Goal: Task Accomplishment & Management: Complete application form

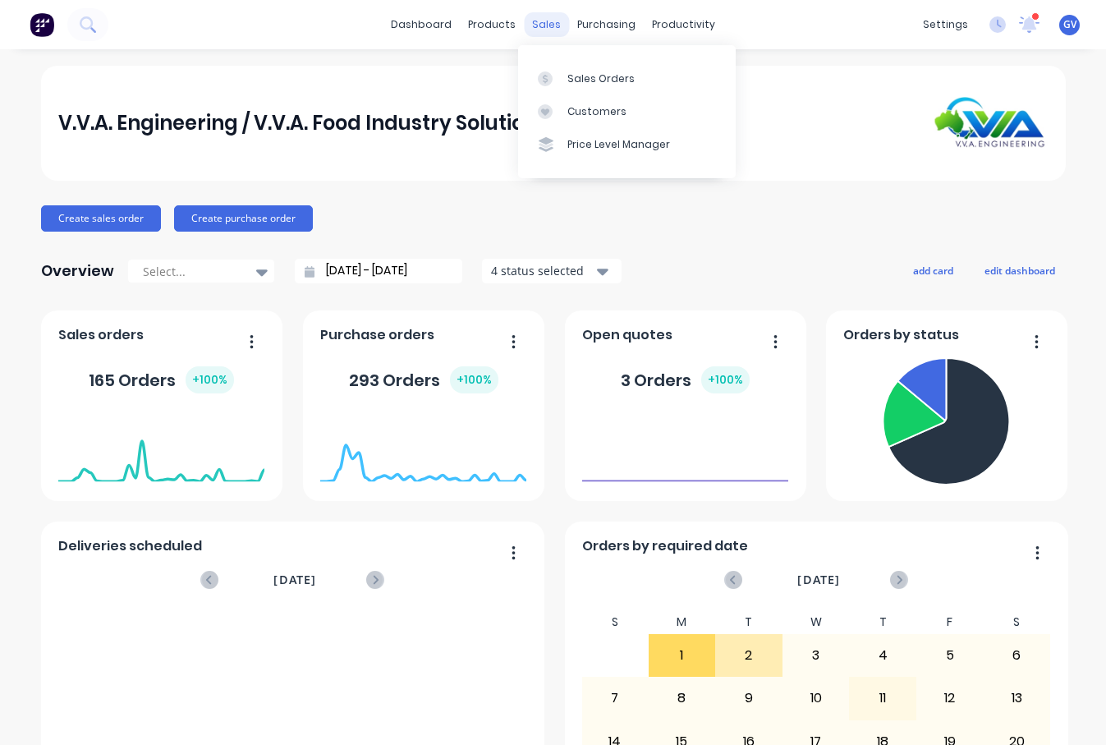
click at [539, 25] on div "sales" at bounding box center [546, 24] width 45 height 25
click at [575, 79] on div "Sales Orders" at bounding box center [600, 78] width 67 height 15
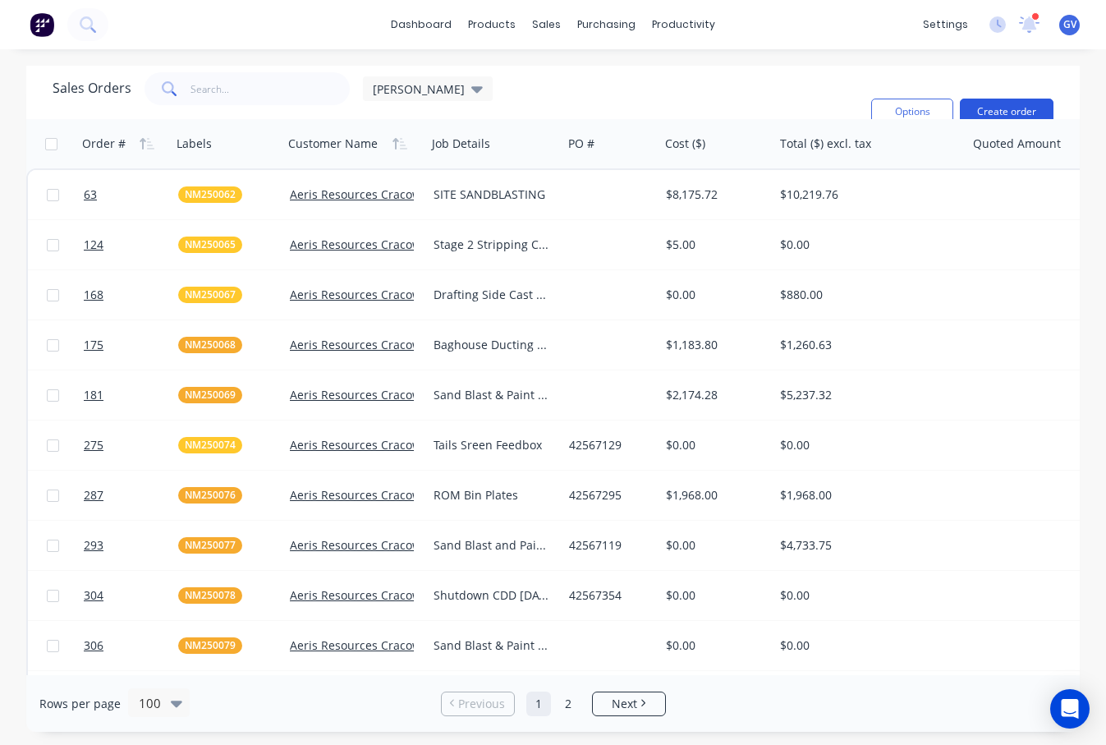
click at [998, 108] on button "Create order" at bounding box center [1007, 112] width 94 height 26
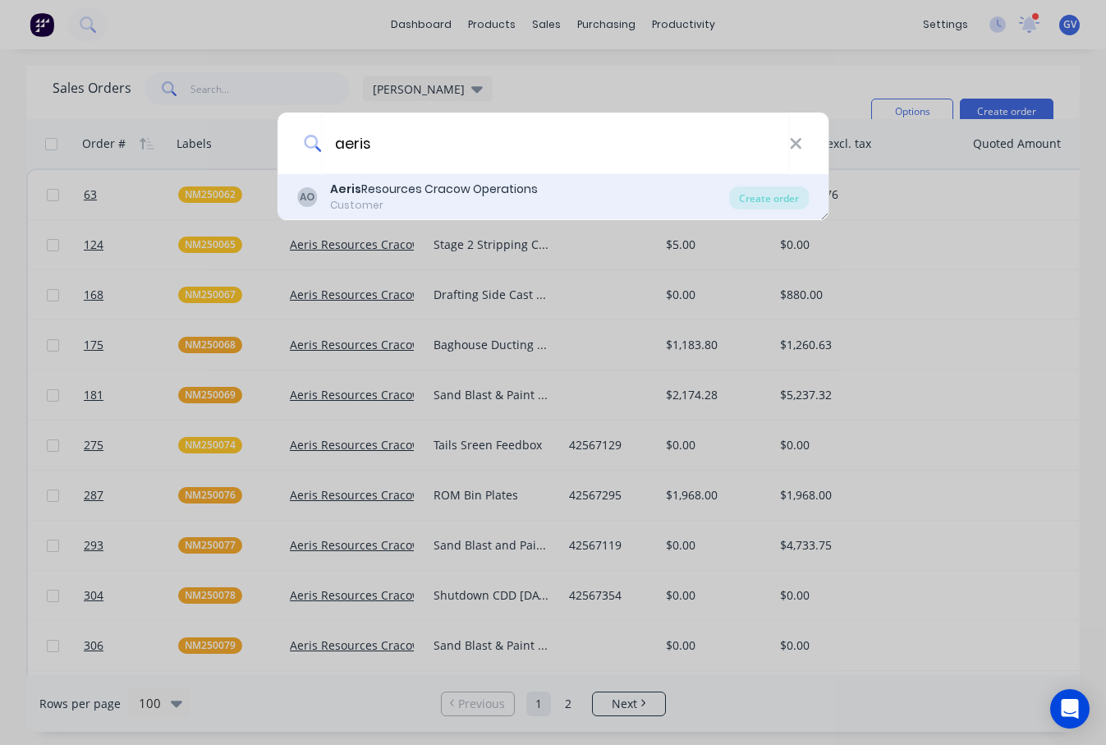
type input "aeris"
click at [453, 188] on div "Aeris Resources Cracow Operations" at bounding box center [434, 189] width 208 height 17
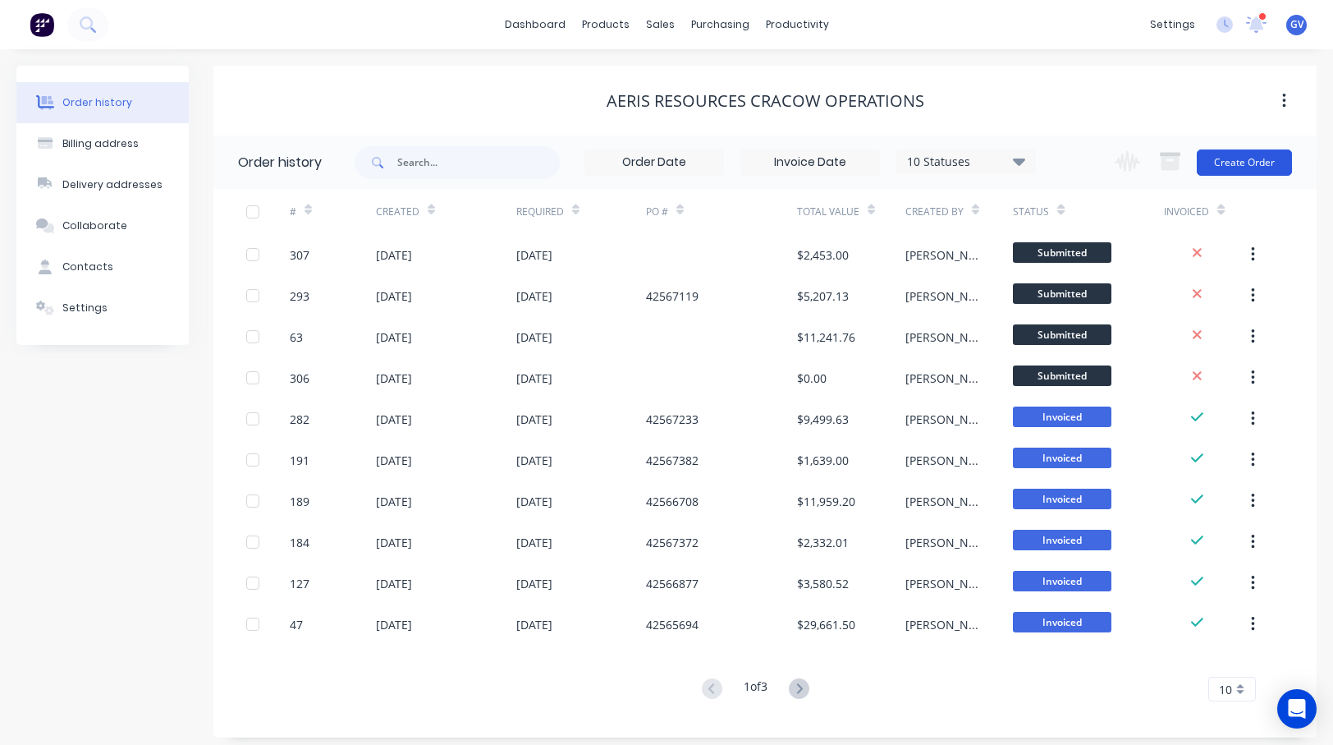
click at [1105, 163] on button "Create Order" at bounding box center [1244, 162] width 95 height 26
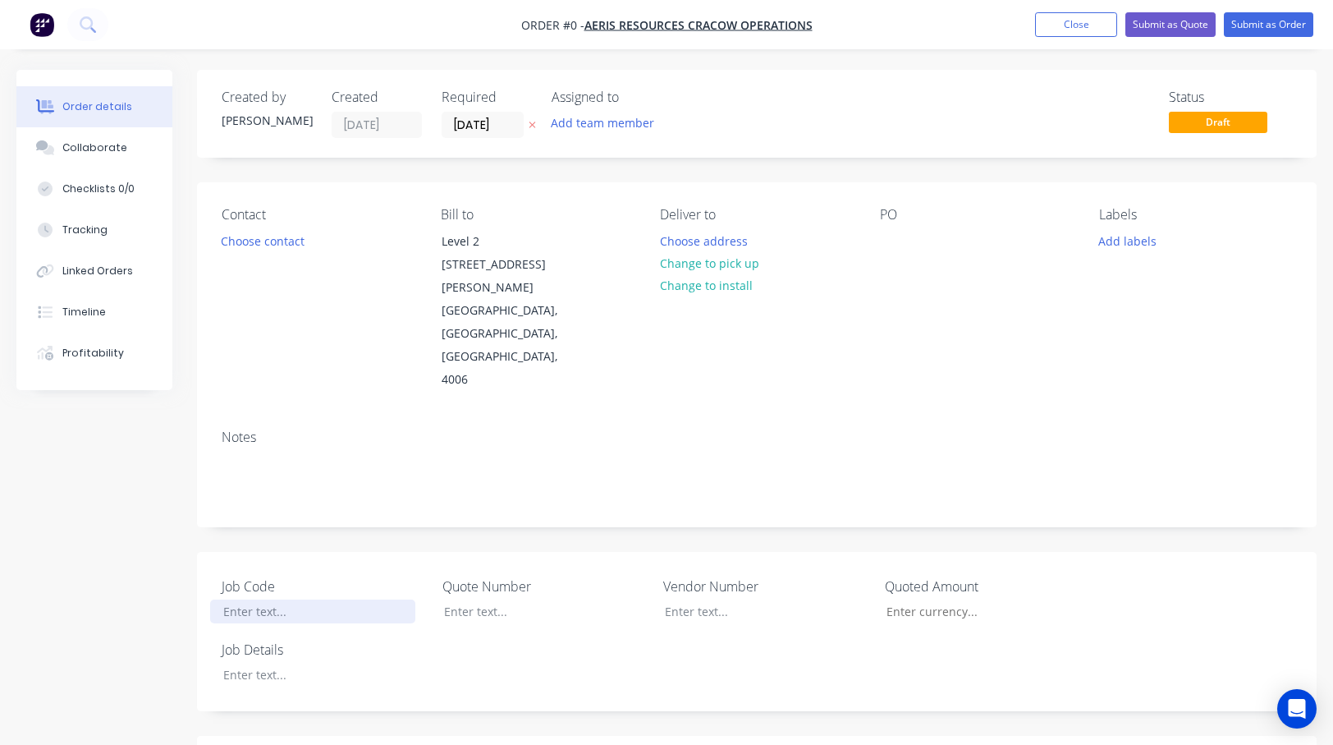
click at [264, 599] on div at bounding box center [312, 611] width 205 height 24
click at [264, 628] on div "Order details Collaborate Checklists 0/0 Tracking Linked Orders Timeline Profit…" at bounding box center [666, 669] width 1333 height 1199
click at [295, 663] on div "Sand Blast - paint [DATE] to [DATE]" at bounding box center [312, 683] width 205 height 41
click at [1105, 240] on button "Add labels" at bounding box center [1128, 240] width 76 height 22
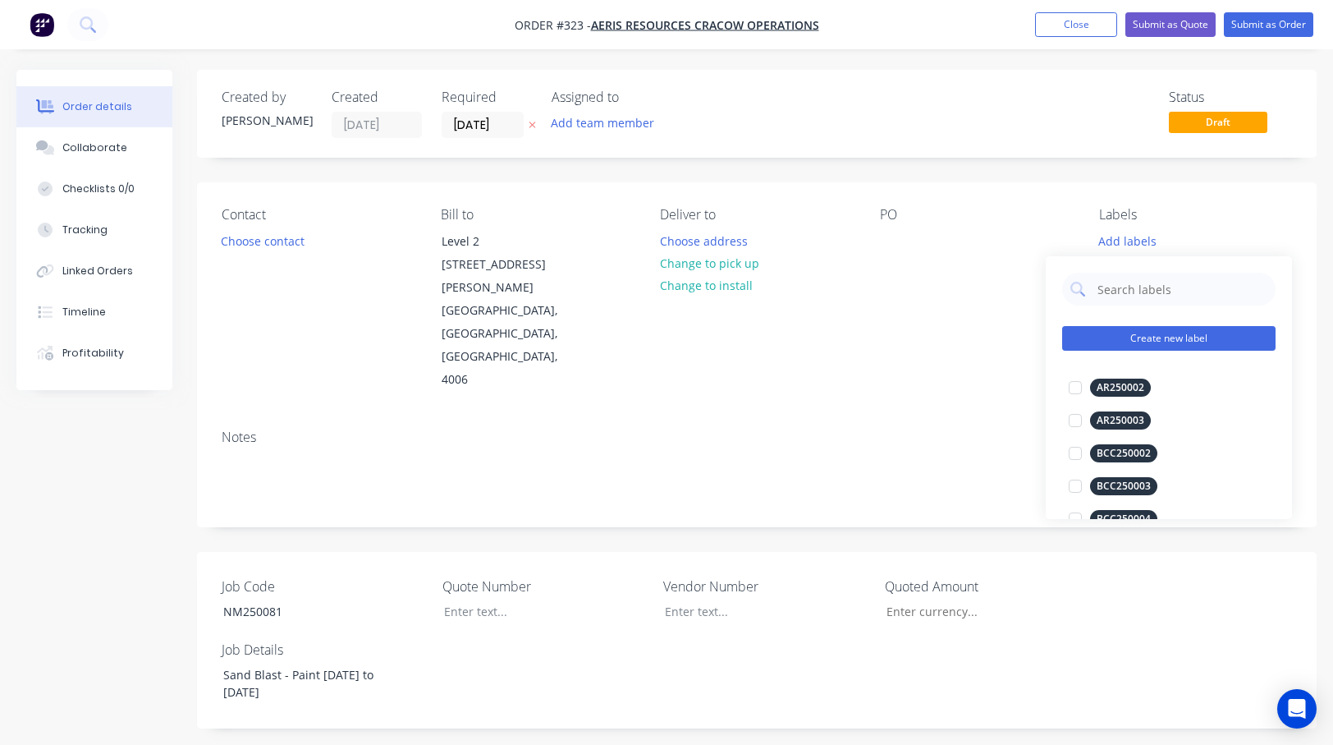
click at [1105, 337] on button "Create new label" at bounding box center [1168, 338] width 213 height 25
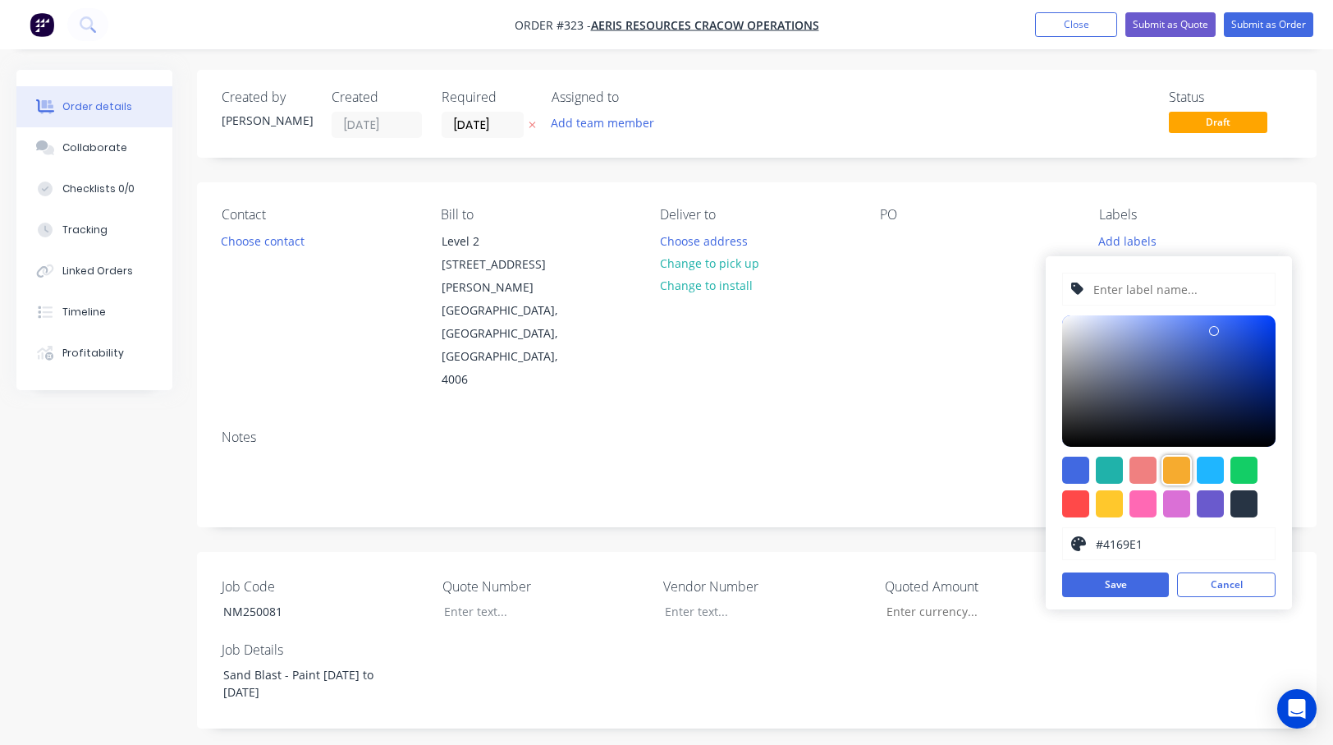
click at [1105, 472] on div at bounding box center [1176, 470] width 27 height 27
type input "#F6AB2F"
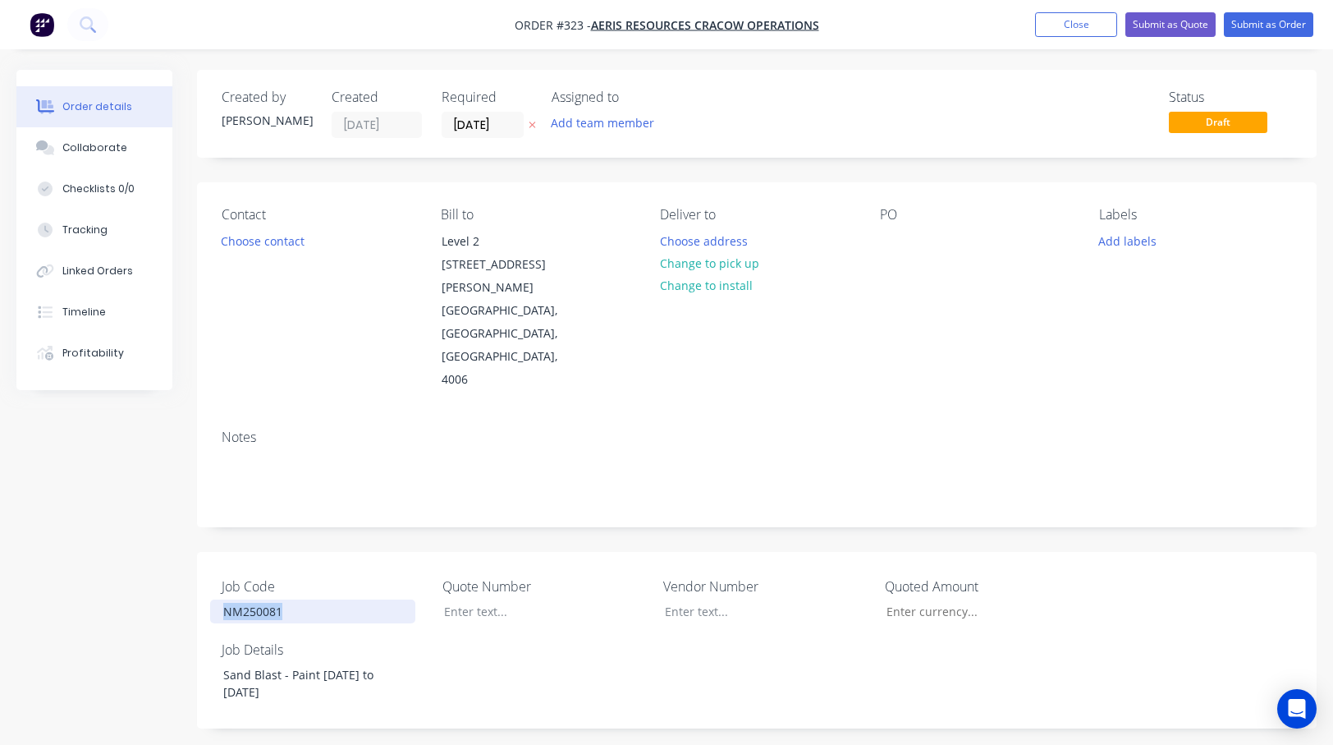
drag, startPoint x: 232, startPoint y: 566, endPoint x: 203, endPoint y: 567, distance: 29.6
click at [203, 567] on div "Job Code NM250081 Quote Number Vendor Number Quoted Amount Job Details Sand Bla…" at bounding box center [757, 640] width 1120 height 177
copy div "NM250081"
click at [1105, 241] on button "Add labels" at bounding box center [1128, 240] width 76 height 22
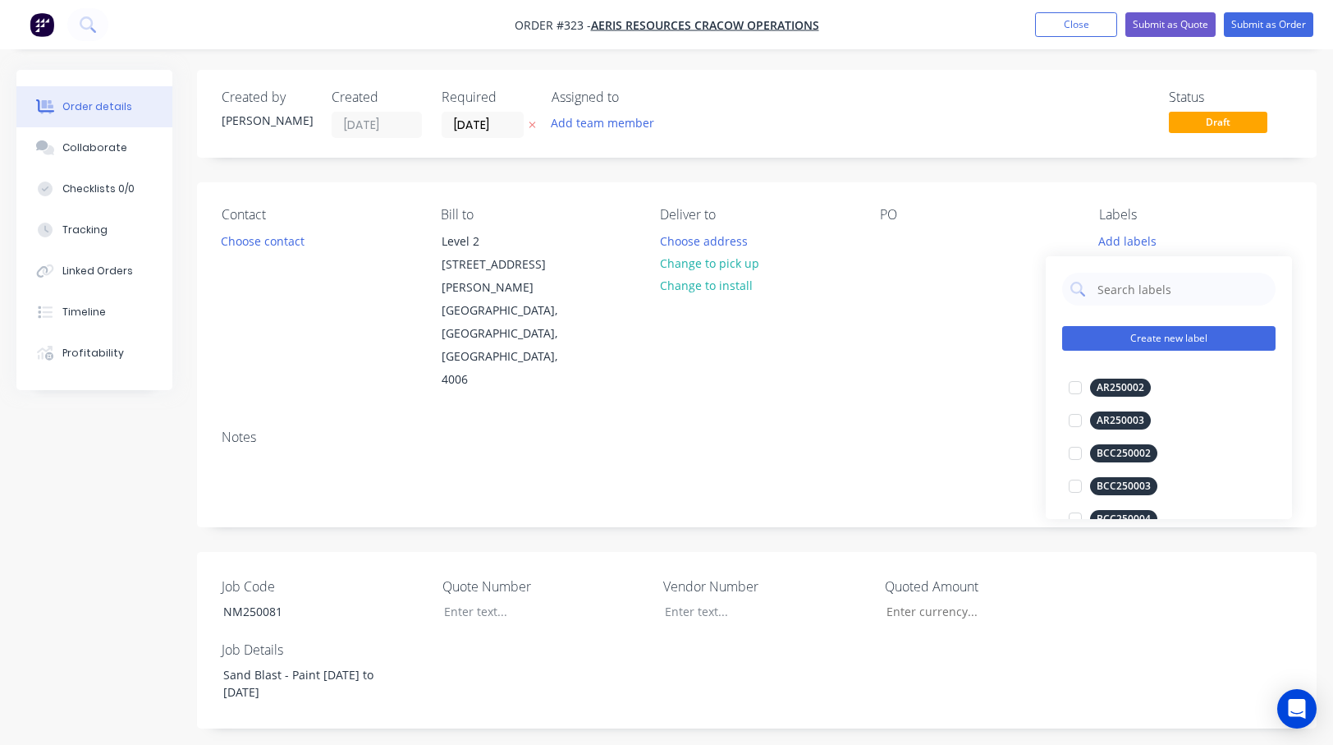
click at [1105, 337] on button "Create new label" at bounding box center [1168, 338] width 213 height 25
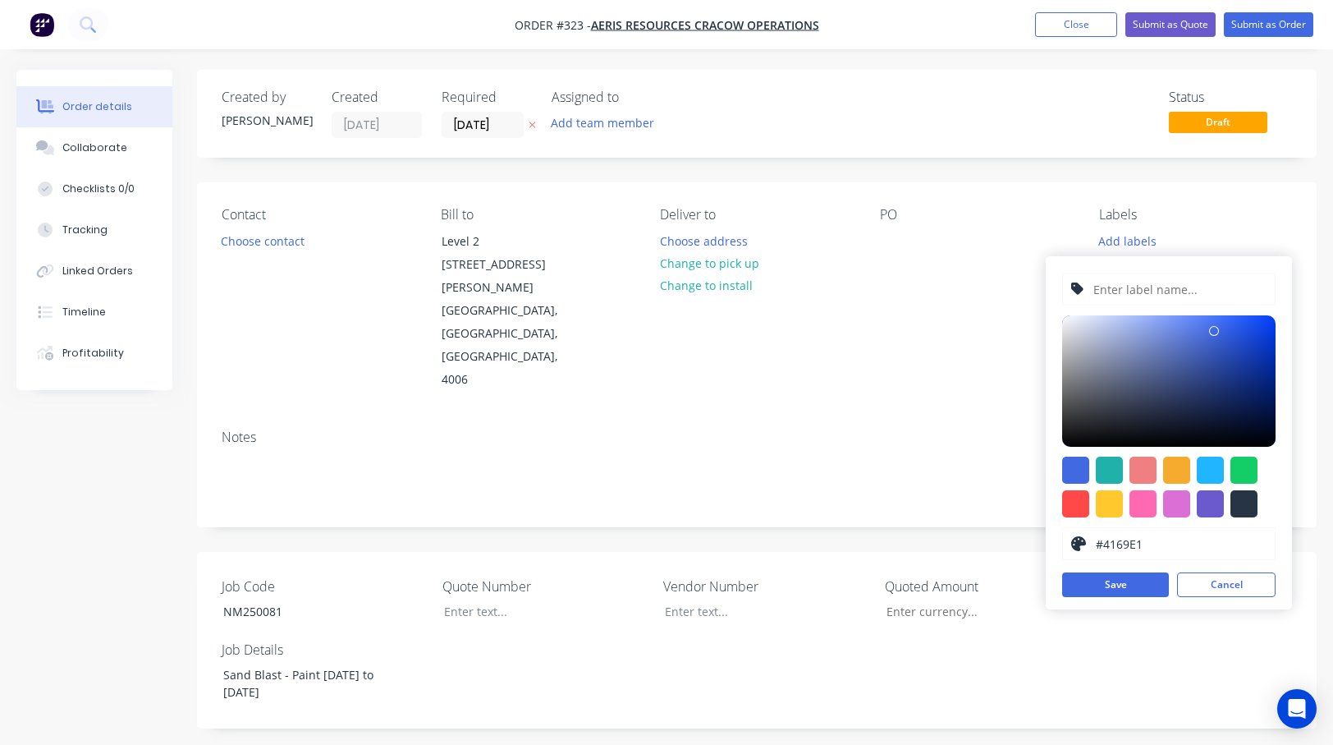
click at [1105, 290] on input "text" at bounding box center [1179, 288] width 175 height 31
paste input "NM250081"
type input "NM250081"
click at [1105, 474] on div at bounding box center [1176, 470] width 27 height 27
type input "#F6AB2F"
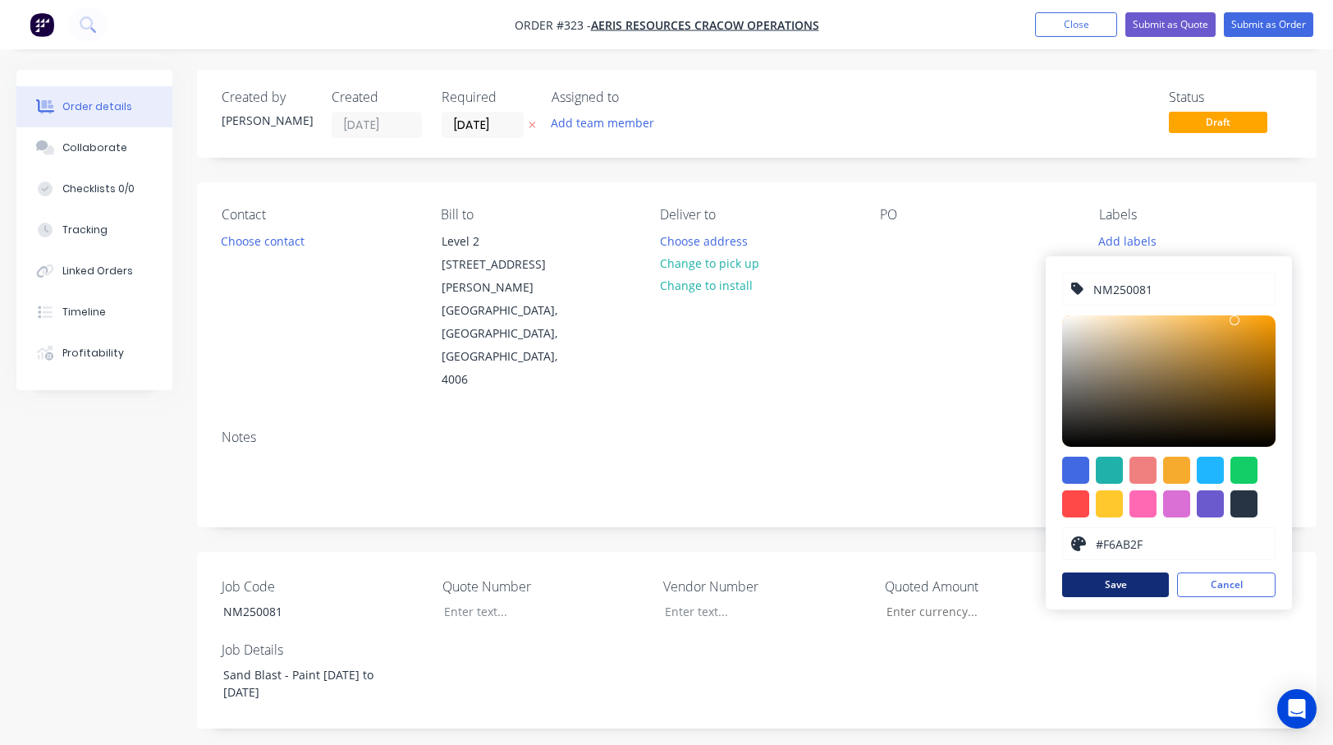
click at [1105, 587] on button "Save" at bounding box center [1115, 584] width 107 height 25
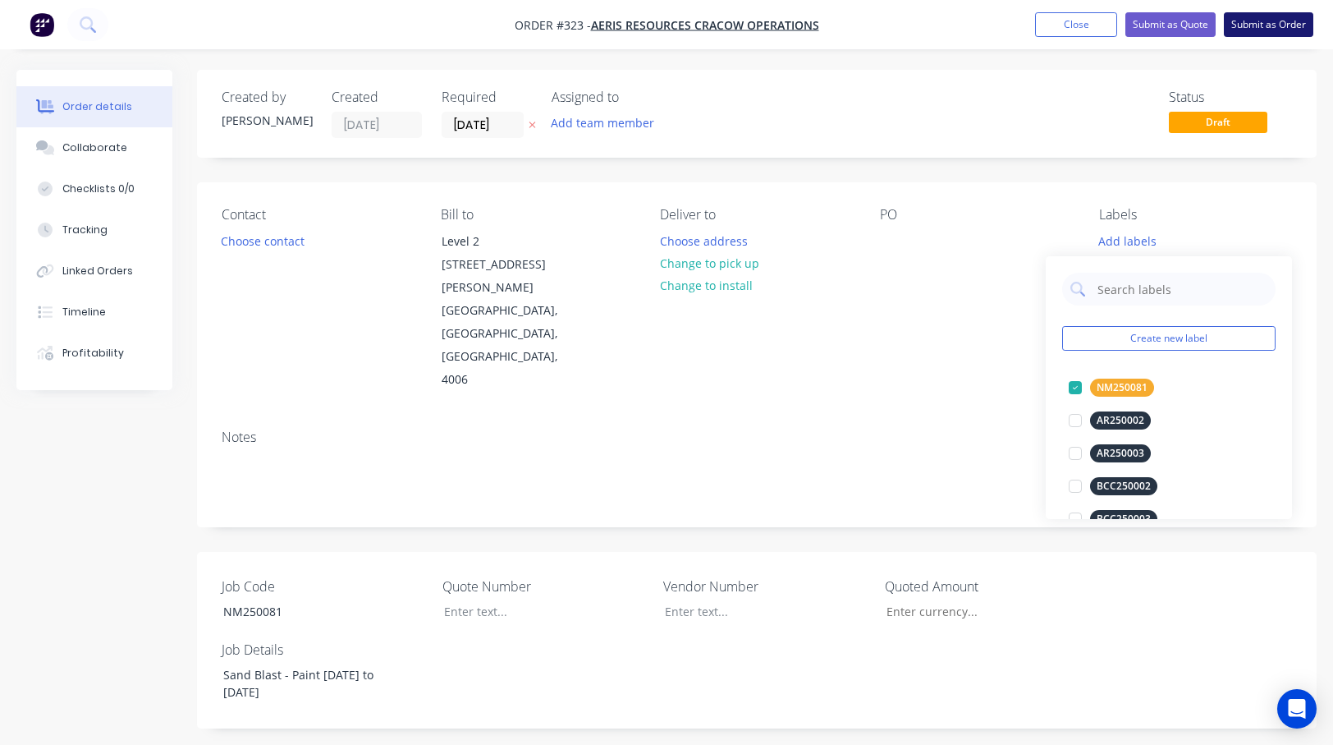
click at [1105, 24] on button "Submit as Order" at bounding box center [1268, 24] width 89 height 25
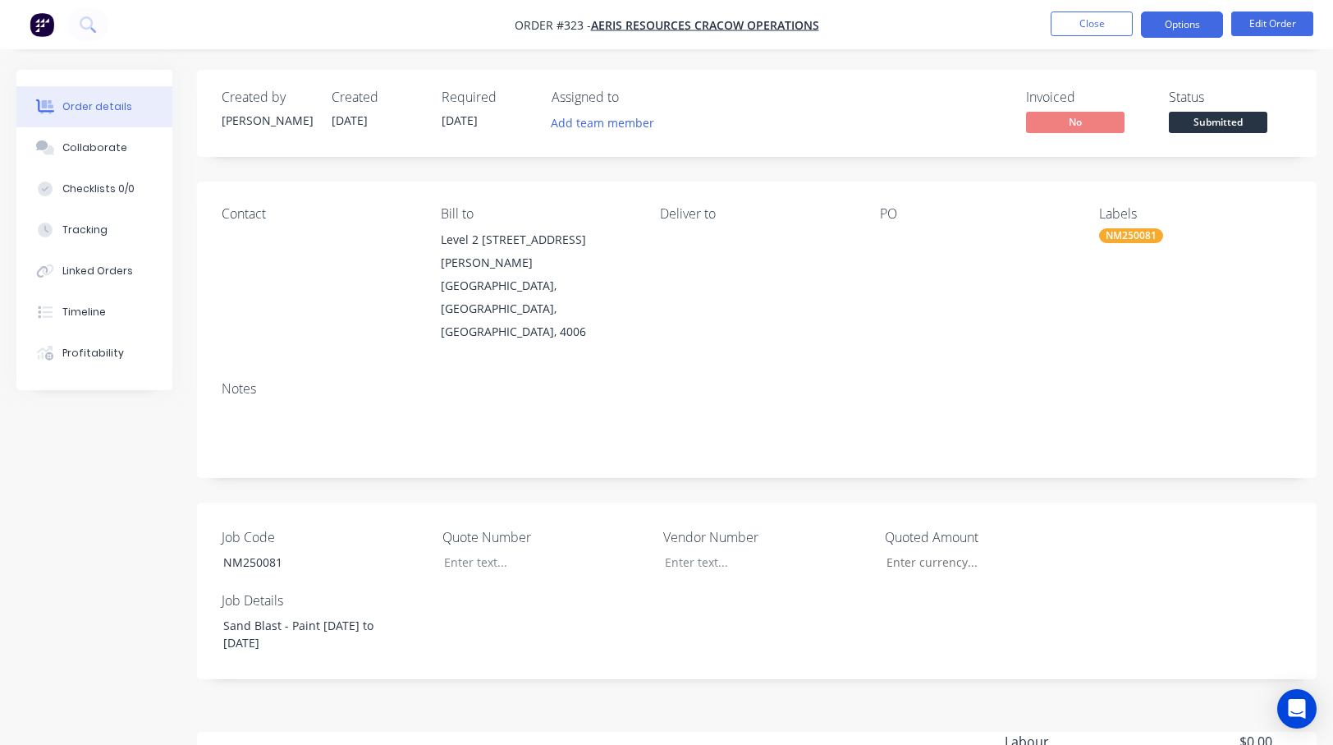
click at [1105, 17] on button "Options" at bounding box center [1182, 24] width 82 height 26
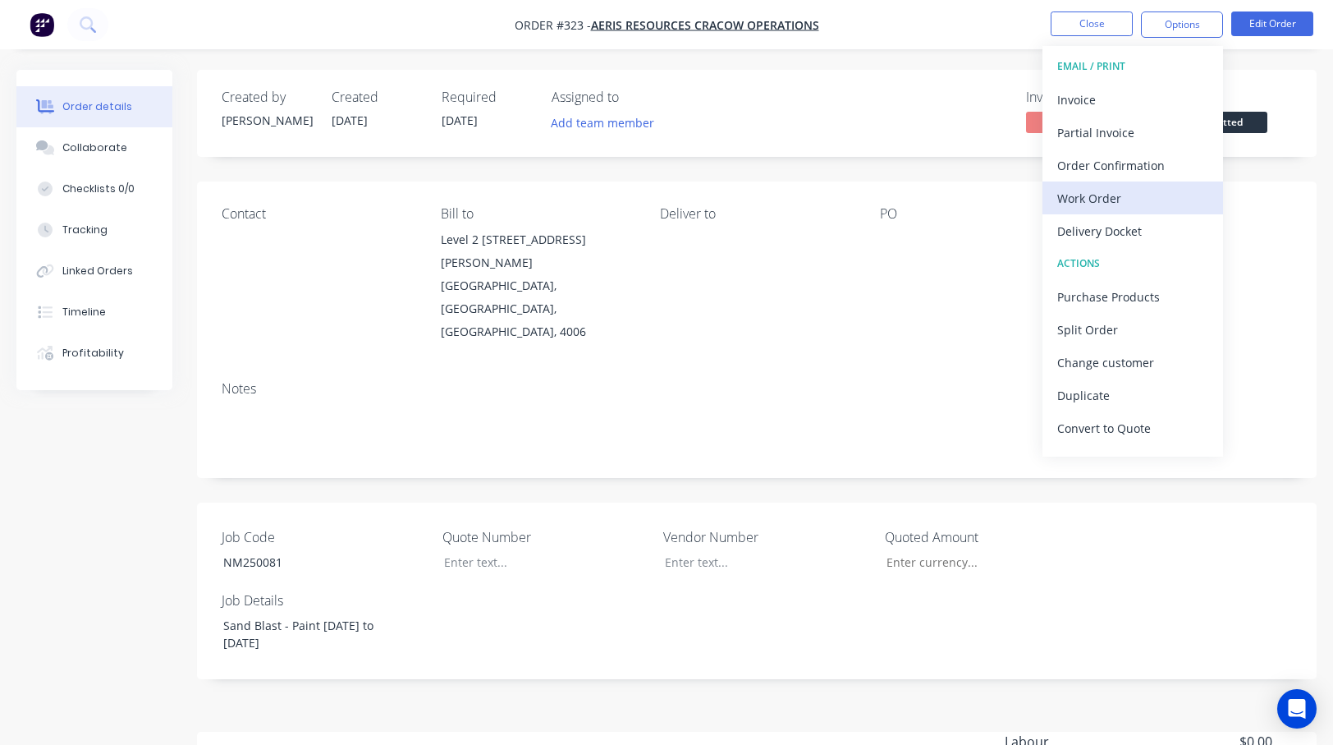
click at [1091, 196] on div "Work Order" at bounding box center [1133, 198] width 151 height 24
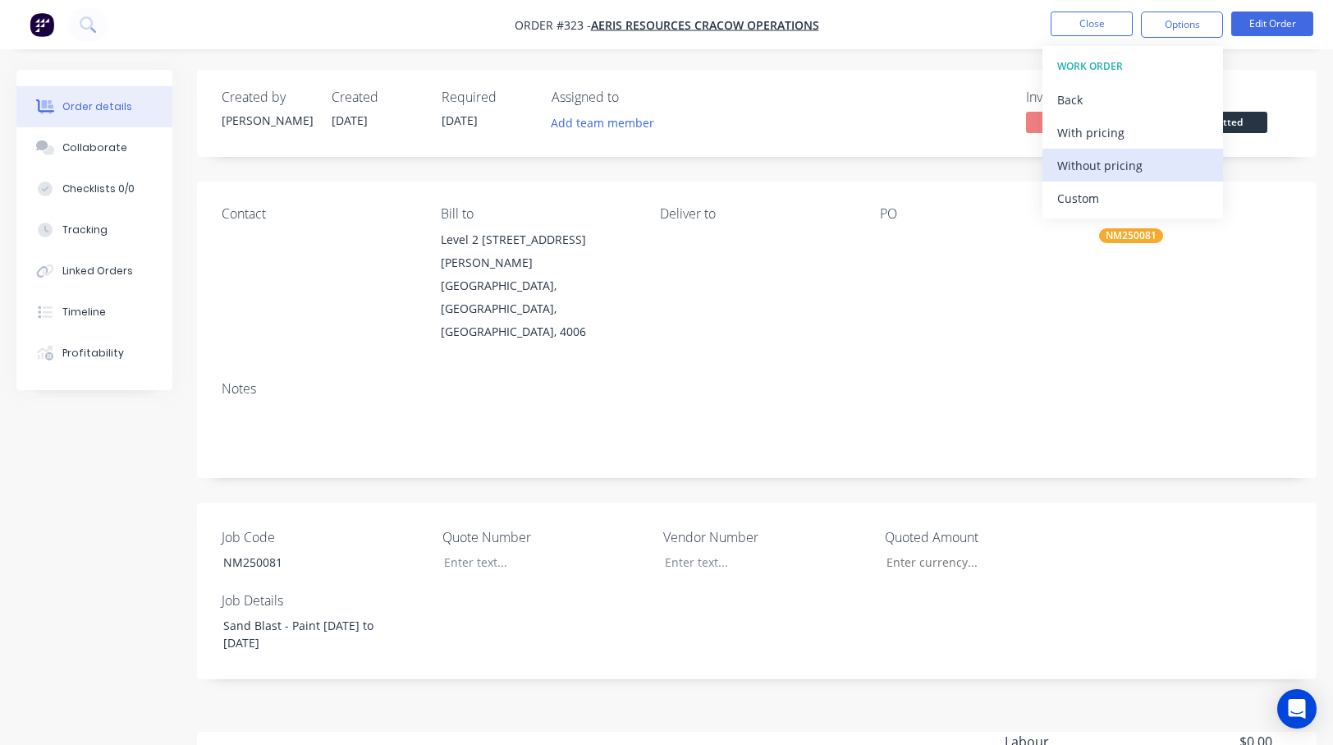
click at [1093, 160] on div "Without pricing" at bounding box center [1133, 166] width 151 height 24
